Goal: Find specific page/section: Find specific page/section

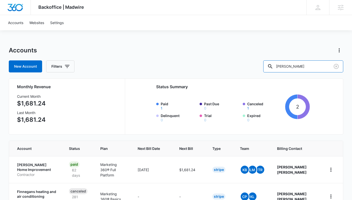
drag, startPoint x: 314, startPoint y: 66, endPoint x: 239, endPoint y: 61, distance: 75.7
click at [239, 61] on div "New Account Filters [PERSON_NAME]" at bounding box center [176, 66] width 335 height 12
type input "diamond masonry"
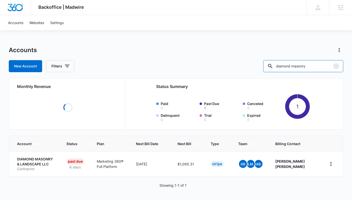
scroll to position [5, 0]
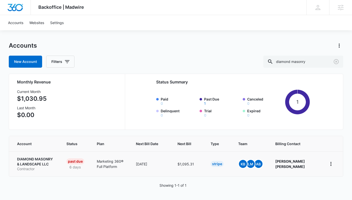
click at [35, 162] on p "DIAMOND MASONRY & LANDSCAPE LLC" at bounding box center [35, 162] width 37 height 10
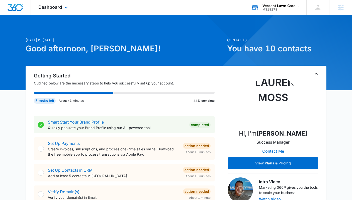
click at [267, 12] on div "Verdant Lawn Care Service M318278 Your Accounts View All" at bounding box center [275, 7] width 63 height 15
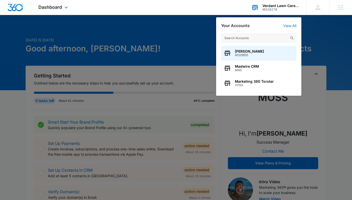
click at [252, 37] on input "text" at bounding box center [258, 38] width 75 height 10
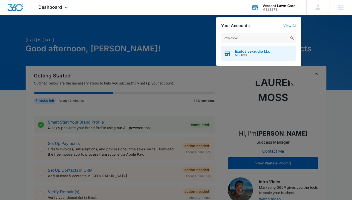
type input "explosive"
click at [258, 57] on div "Explosive-audio l.l.c M63033" at bounding box center [258, 53] width 75 height 15
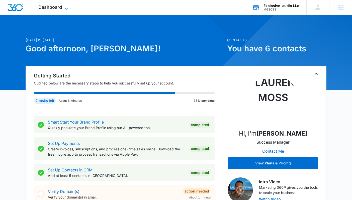
click at [60, 6] on span "Dashboard" at bounding box center [50, 7] width 24 height 5
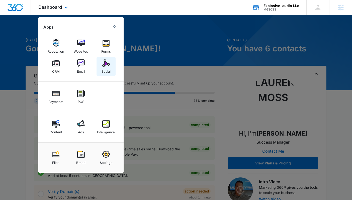
click at [111, 64] on link "Social" at bounding box center [106, 66] width 19 height 19
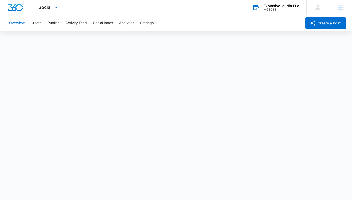
scroll to position [1, 0]
click at [49, 22] on button "Publish" at bounding box center [54, 23] width 12 height 16
